Goal: Task Accomplishment & Management: Use online tool/utility

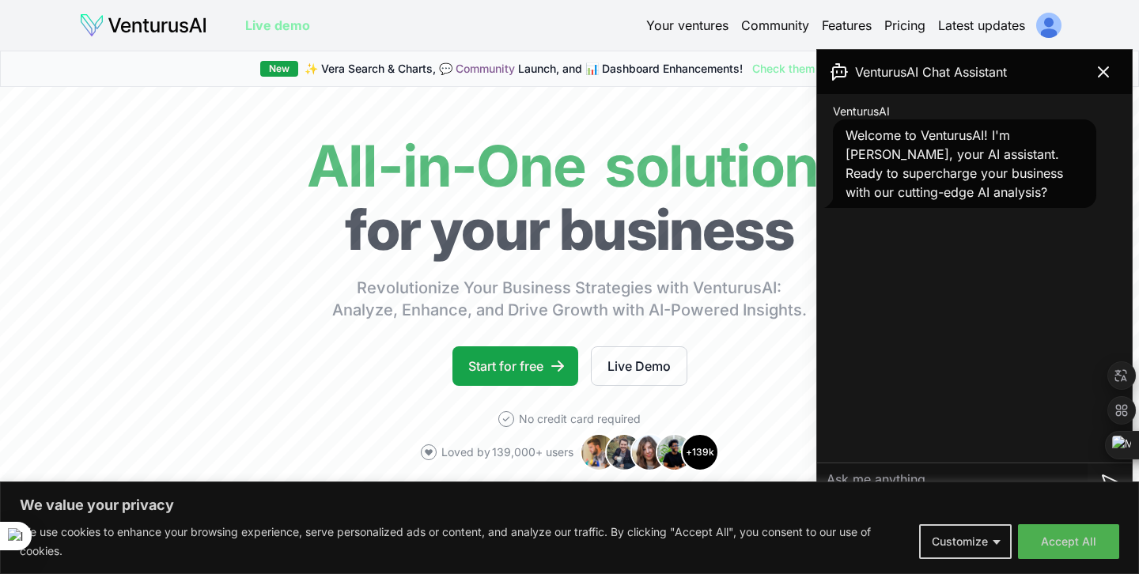
scroll to position [181, 0]
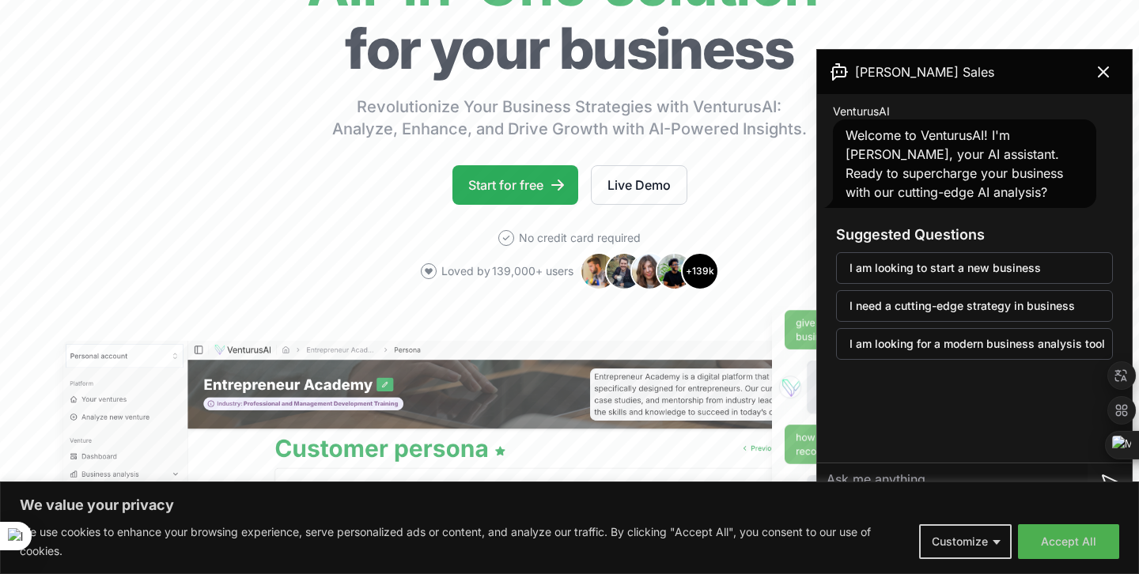
click at [491, 184] on link "Start for free" at bounding box center [515, 185] width 126 height 40
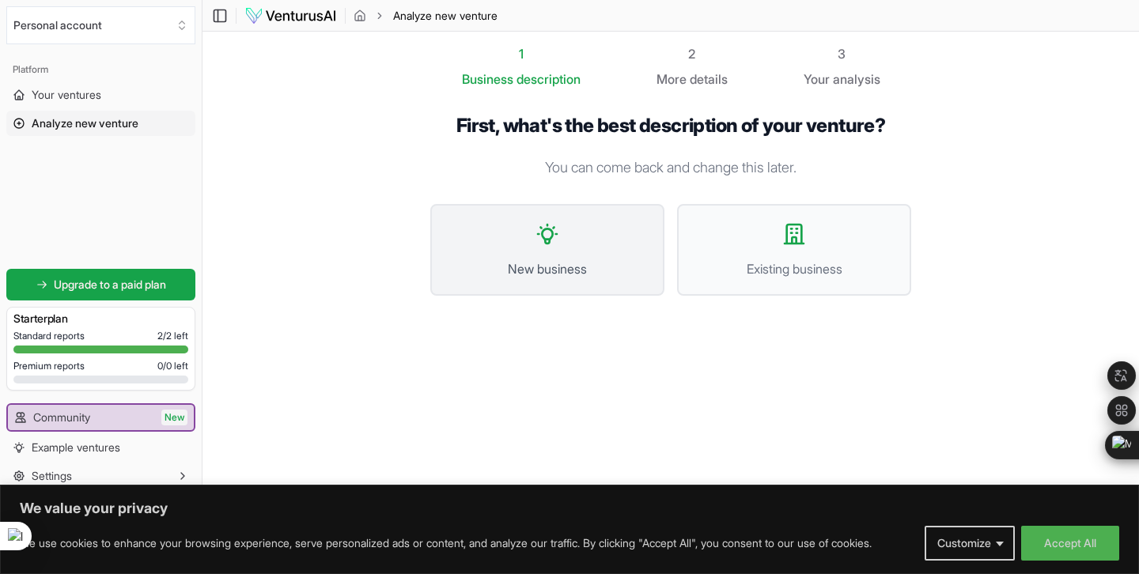
click at [520, 226] on button "New business" at bounding box center [547, 250] width 234 height 92
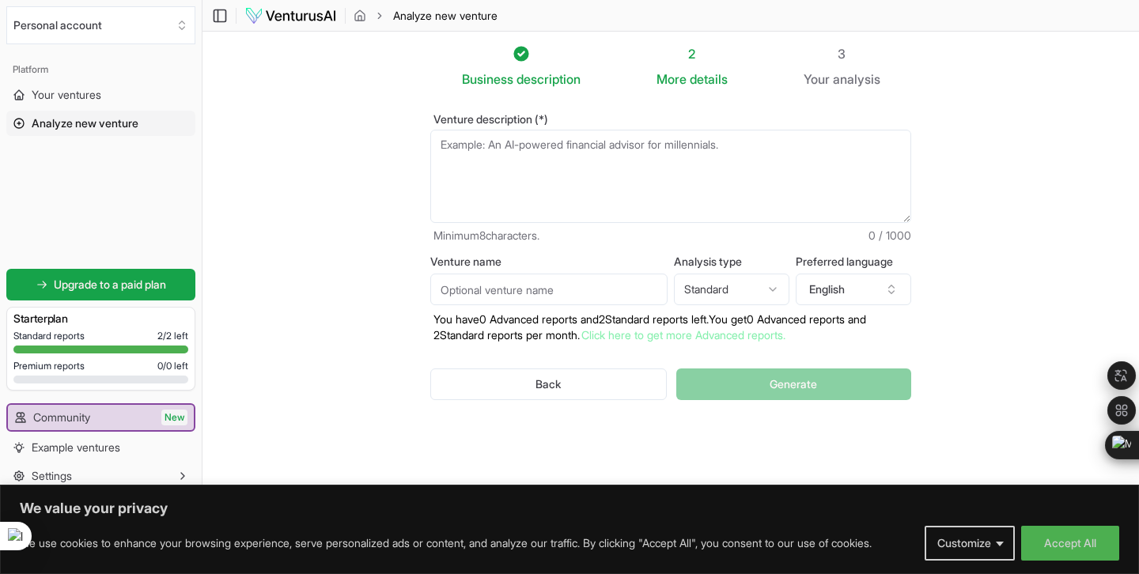
click at [686, 154] on textarea "Venture description (*)" at bounding box center [670, 176] width 481 height 93
click at [546, 398] on html "We value your privacy We use cookies to enhance your browsing experience, serve…" at bounding box center [569, 287] width 1139 height 574
click at [864, 280] on button "English" at bounding box center [853, 290] width 115 height 32
type input "indo"
click at [851, 359] on div "Indonesian" at bounding box center [877, 360] width 204 height 25
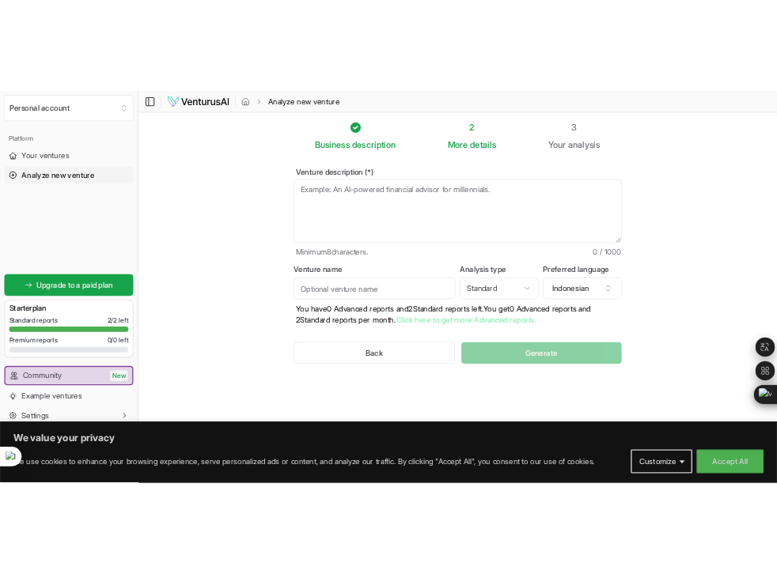
scroll to position [250, 0]
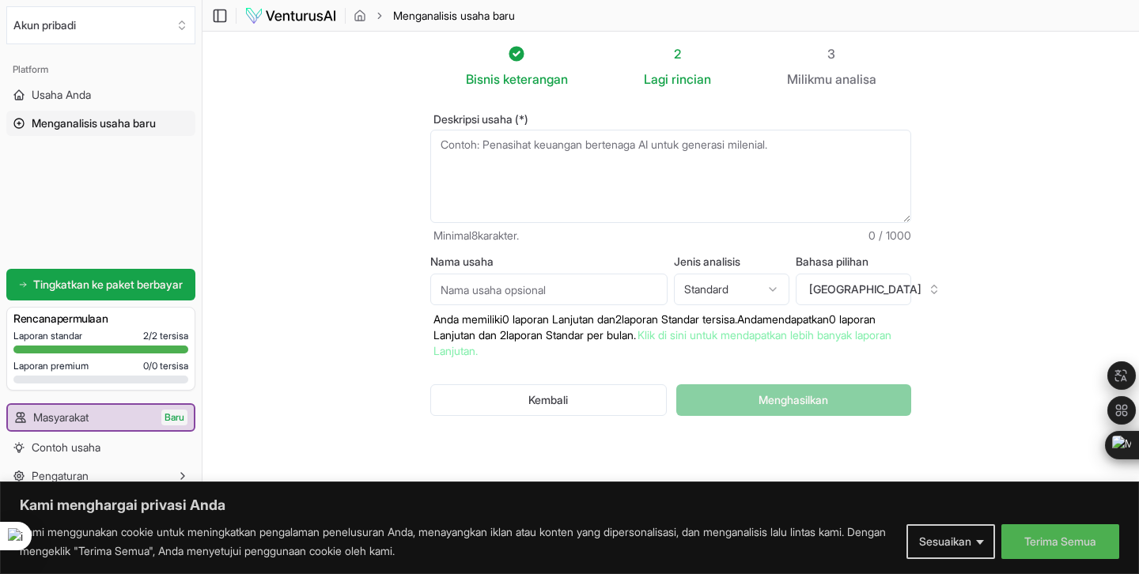
click at [950, 174] on section "Bisnis keterangan 2 Lagi rincian 3 Milikmu analisa Deskripsi usaha (*) Minimal …" at bounding box center [670, 263] width 936 height 463
click at [214, 23] on icon at bounding box center [220, 15] width 16 height 19
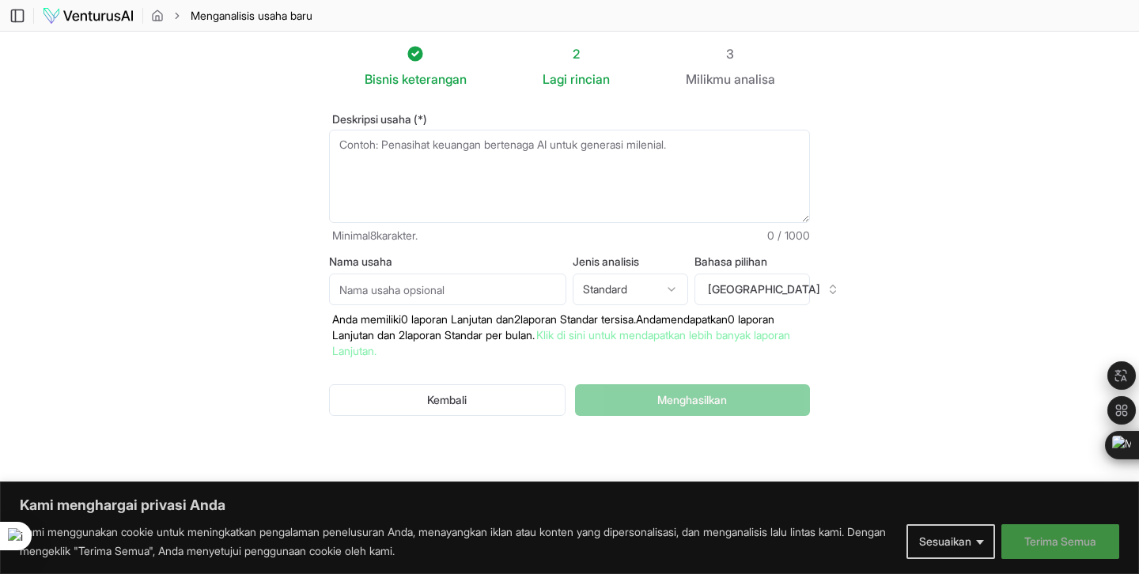
click at [1034, 558] on button "Terima Semua" at bounding box center [1060, 541] width 118 height 35
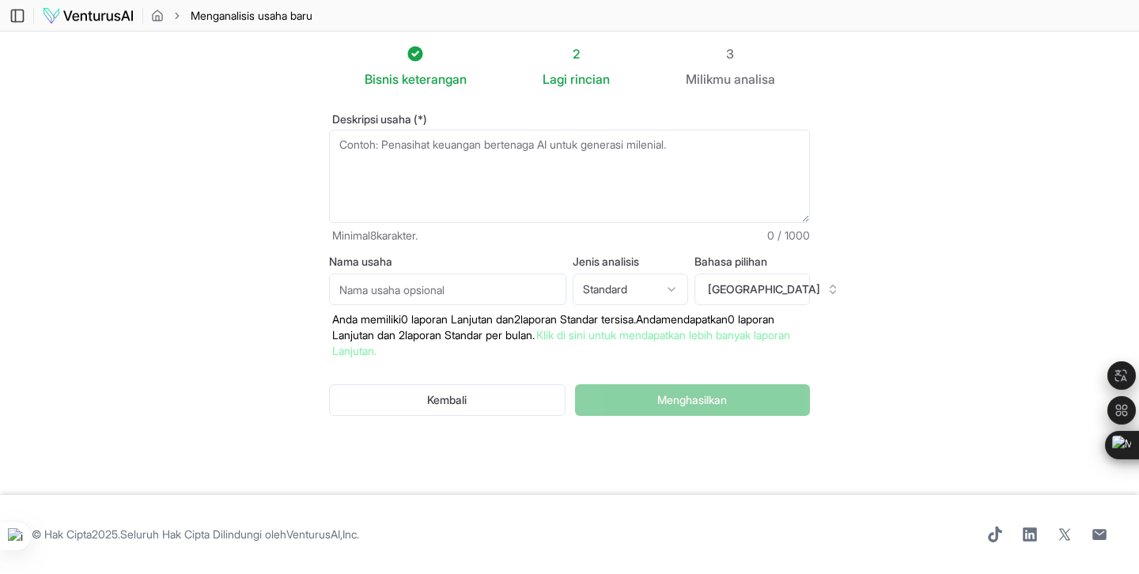
click at [494, 220] on textarea "Deskripsi usaha (*)" at bounding box center [569, 176] width 481 height 93
click at [441, 278] on input "Nama usaha" at bounding box center [447, 290] width 237 height 32
click at [641, 291] on html "Kami menghargai privasi [PERSON_NAME] menggunakan cookie untuk meningkatkan pen…" at bounding box center [569, 287] width 1139 height 574
click at [651, 217] on textarea "Deskripsi usaha (*)" at bounding box center [569, 176] width 481 height 93
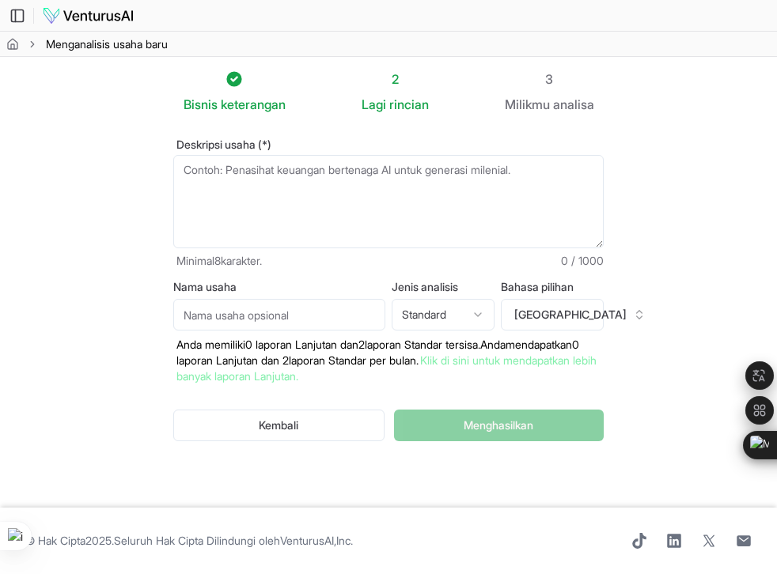
paste textarea "Act as a business analyst. I want to start a coffee shop in [GEOGRAPHIC_DATA], …"
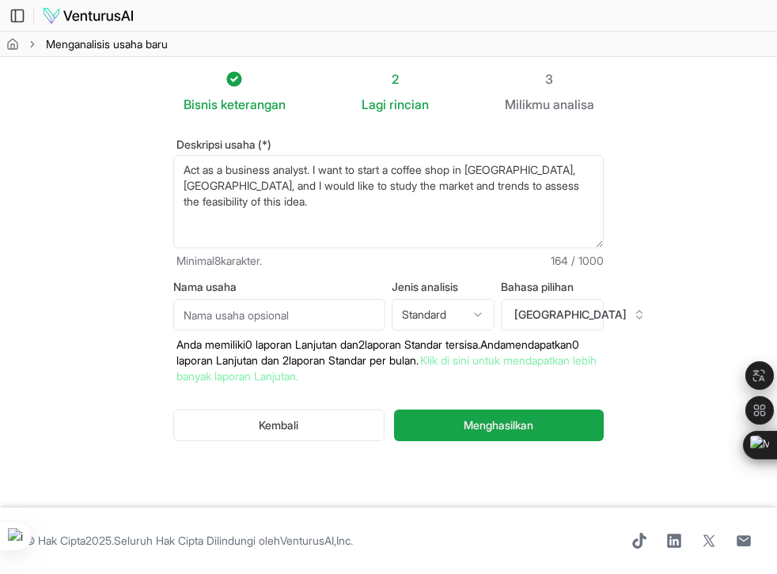
click at [218, 179] on textarea "Act as a business analyst. I want to start a coffee shop in [GEOGRAPHIC_DATA], …" at bounding box center [388, 201] width 430 height 93
click at [387, 190] on textarea "Act as a business analyst. I want to start a coffee shop in [GEOGRAPHIC_DATA], …" at bounding box center [388, 201] width 430 height 93
click at [407, 203] on textarea "Act as a business analyst. I want to start a coffee shop in [GEOGRAPHIC_DATA], …" at bounding box center [388, 201] width 430 height 93
type textarea "Act as a business analyst. I want to start a coffee shop in [GEOGRAPHIC_DATA], …"
click at [247, 302] on input "Nama usaha" at bounding box center [279, 315] width 212 height 32
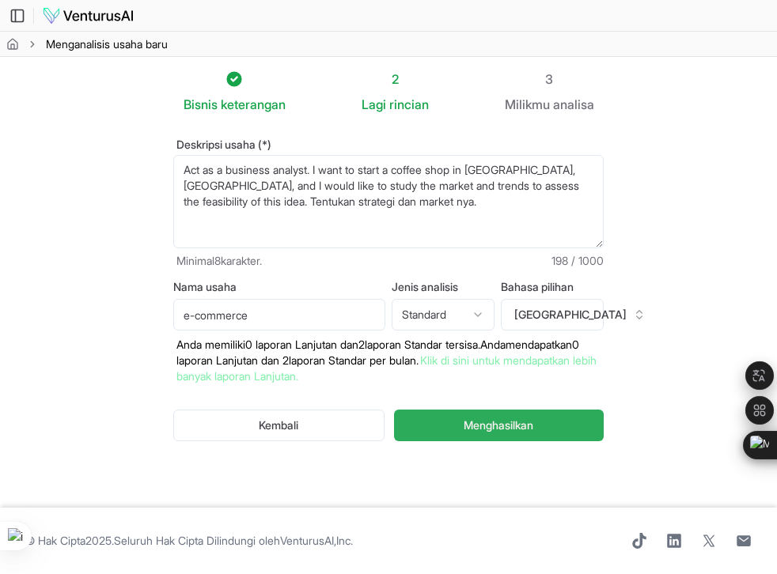
type input "e-commerce"
click at [459, 439] on button "Menghasilkan" at bounding box center [499, 426] width 210 height 32
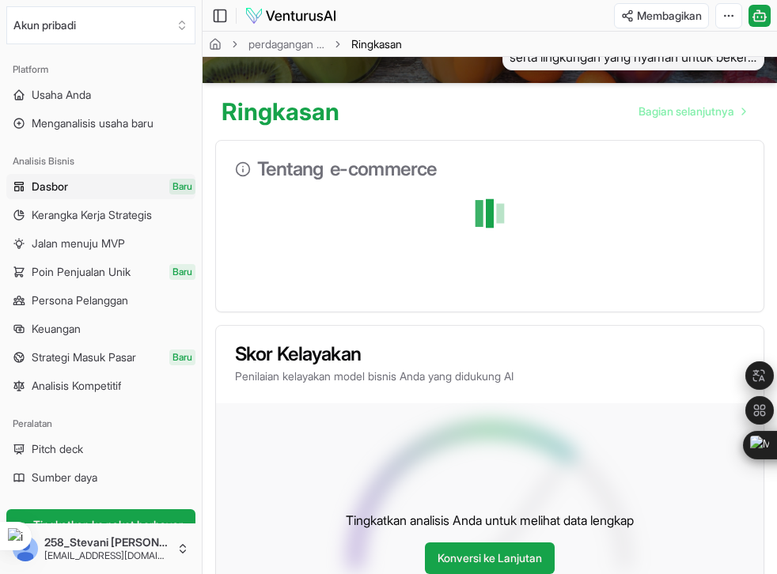
scroll to position [332, 0]
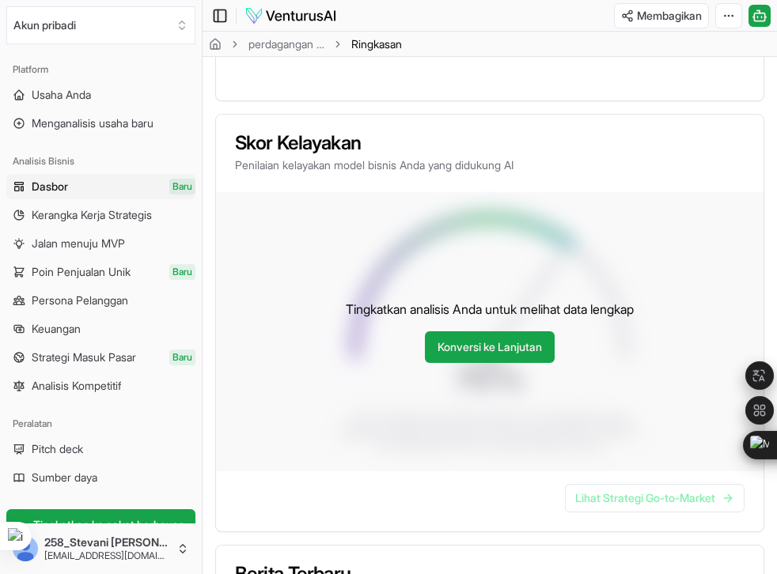
click at [216, 17] on icon at bounding box center [220, 15] width 16 height 19
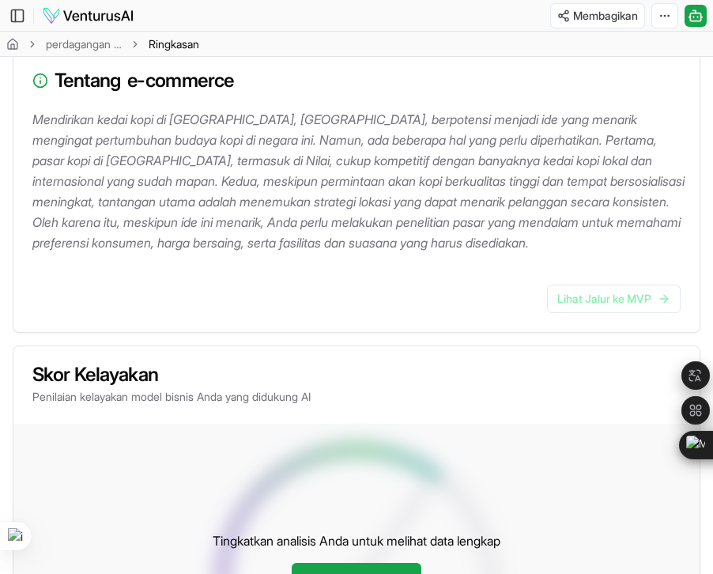
scroll to position [195, 0]
